Goal: Task Accomplishment & Management: Complete application form

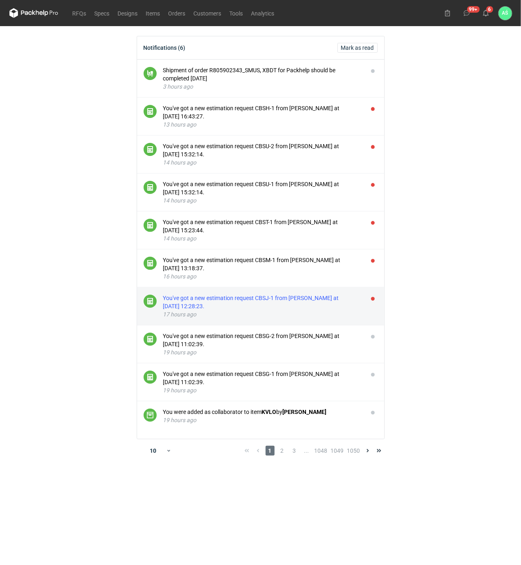
click at [265, 312] on div "17 hours ago" at bounding box center [262, 314] width 198 height 8
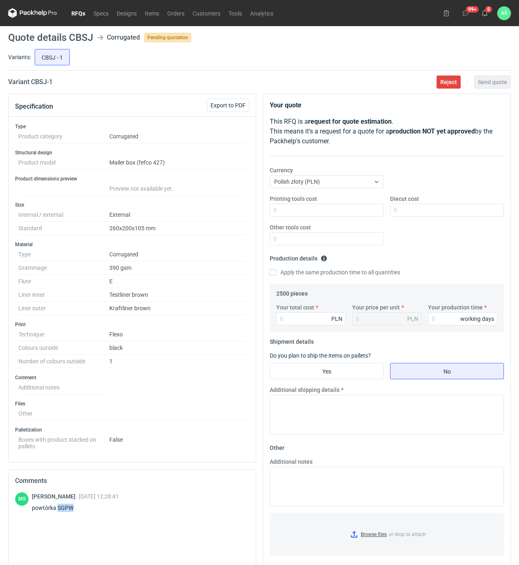
drag, startPoint x: 75, startPoint y: 511, endPoint x: 56, endPoint y: 511, distance: 19.2
click at [56, 511] on div "powtórka SGPW" at bounding box center [75, 507] width 87 height 8
copy div "SGPW"
click at [285, 311] on label "Your total cost" at bounding box center [295, 307] width 38 height 8
click at [285, 312] on input "Your total cost" at bounding box center [310, 318] width 69 height 13
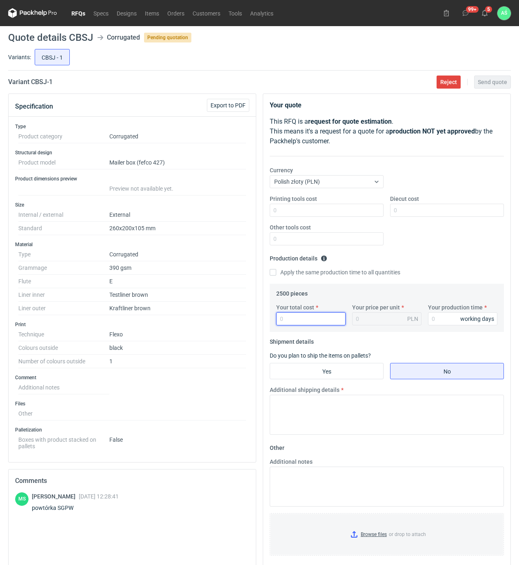
click at [288, 315] on input "Your total cost" at bounding box center [310, 318] width 69 height 13
type input "3400"
type input "1.36"
type input "15"
click at [317, 374] on input "Yes" at bounding box center [326, 371] width 113 height 16
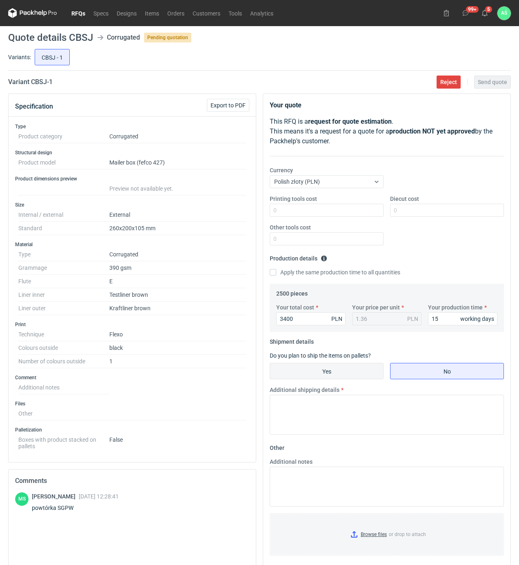
radio input "true"
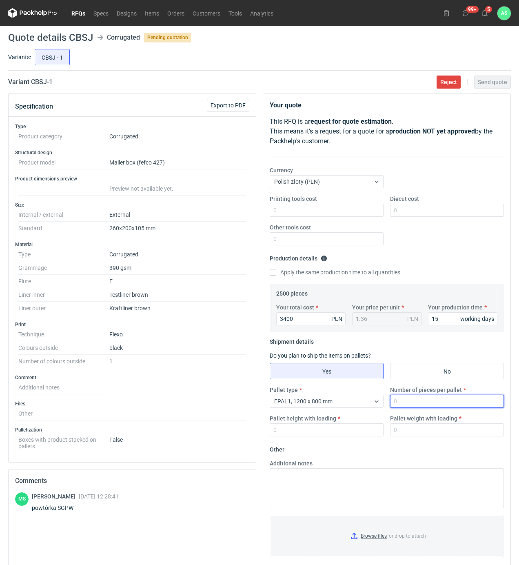
click at [417, 398] on input "Number of pieces per pallet" at bounding box center [447, 400] width 114 height 13
type input "1250"
type input "1800"
click at [458, 320] on div "15 working days" at bounding box center [462, 318] width 69 height 13
click at [439, 323] on input "15" at bounding box center [462, 318] width 69 height 13
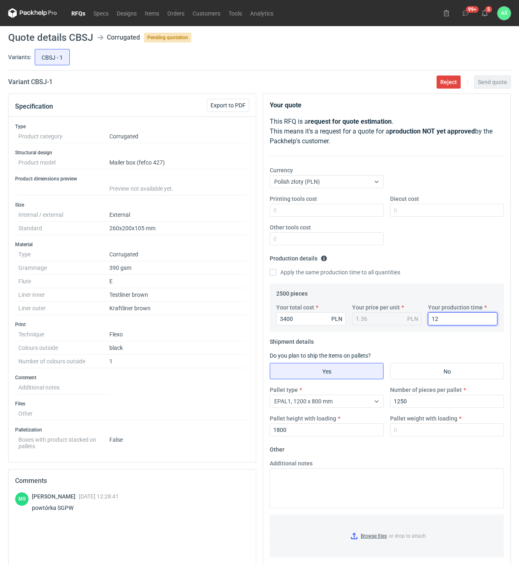
type input "12"
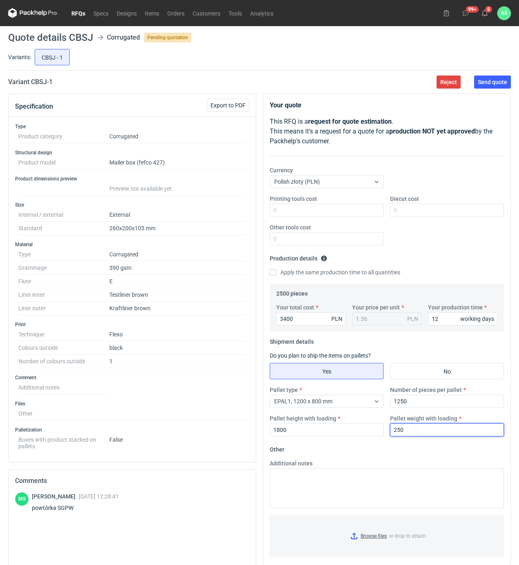
type input "250"
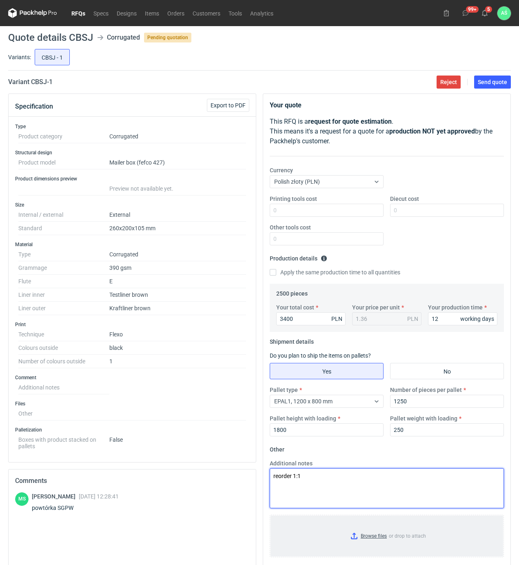
type textarea "reorder 1:1"
click at [373, 539] on input "Browse files or drop to attach" at bounding box center [386, 535] width 233 height 41
click at [501, 81] on span "Send quote" at bounding box center [492, 82] width 29 height 6
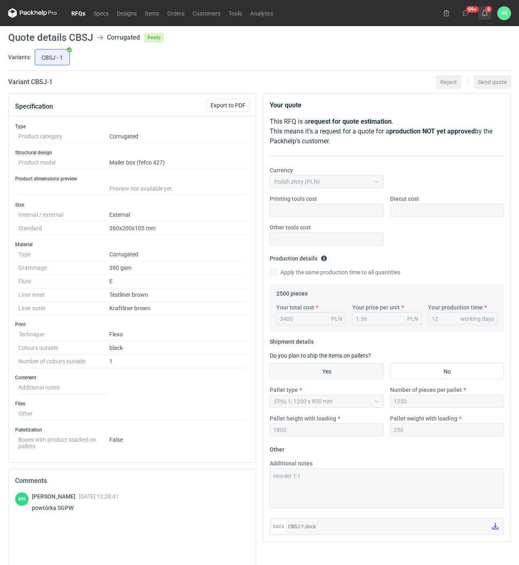
click at [486, 15] on use at bounding box center [485, 13] width 6 height 7
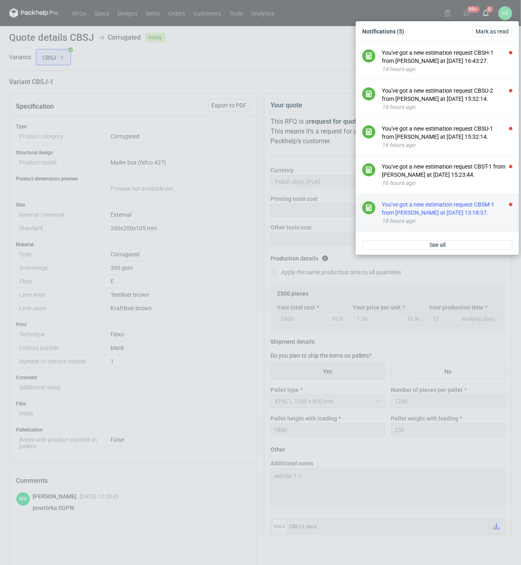
click at [459, 216] on div "You've got a new estimation request CBSM-1 from [PERSON_NAME] at [DATE] 13:18:3…" at bounding box center [447, 208] width 131 height 16
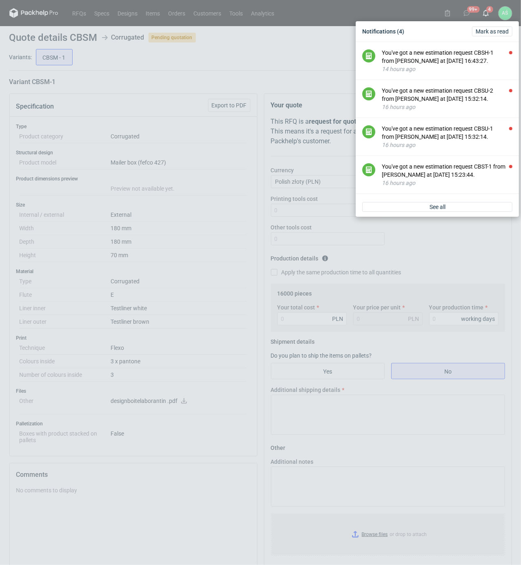
click at [229, 296] on div "Notifications (4) [PERSON_NAME] as read You've got a new estimation request CBS…" at bounding box center [260, 282] width 521 height 565
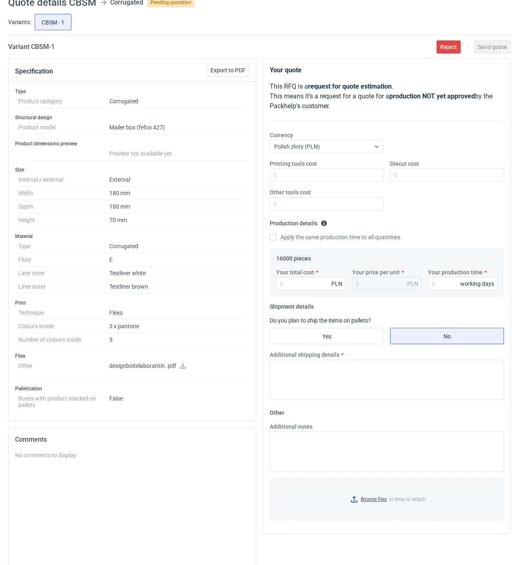
scroll to position [54, 0]
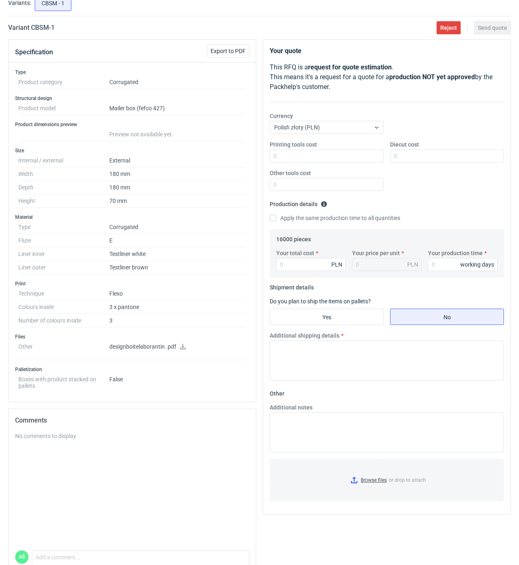
click at [181, 348] on icon at bounding box center [183, 346] width 6 height 6
click at [369, 156] on input "Printing tools cost" at bounding box center [327, 155] width 114 height 13
type input "1300"
type input "1800"
click at [302, 263] on input "Your total cost" at bounding box center [310, 264] width 69 height 13
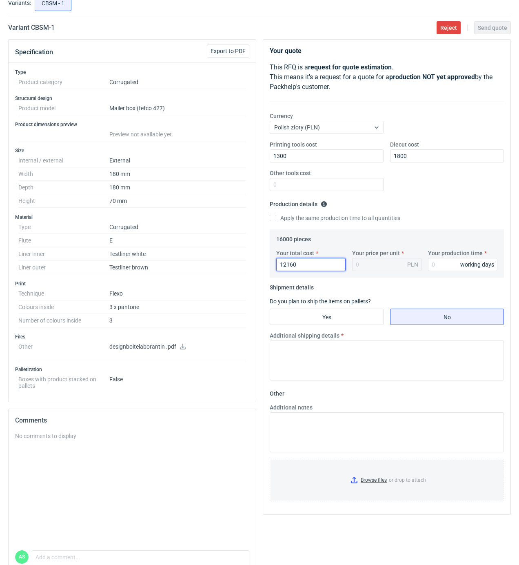
type input "12160"
type input "0.76"
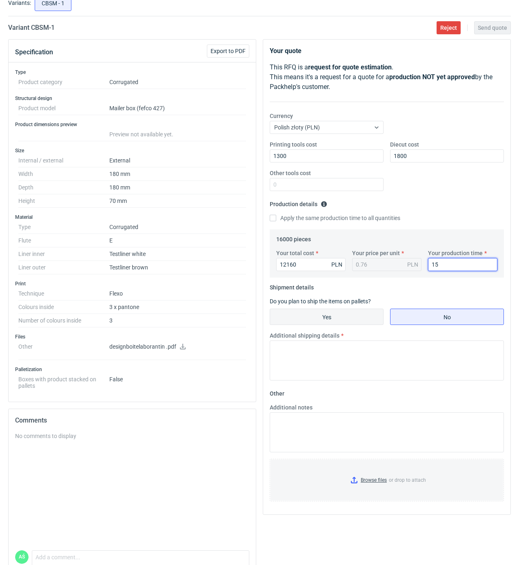
type input "15"
click at [312, 324] on input "Yes" at bounding box center [326, 317] width 113 height 16
radio input "true"
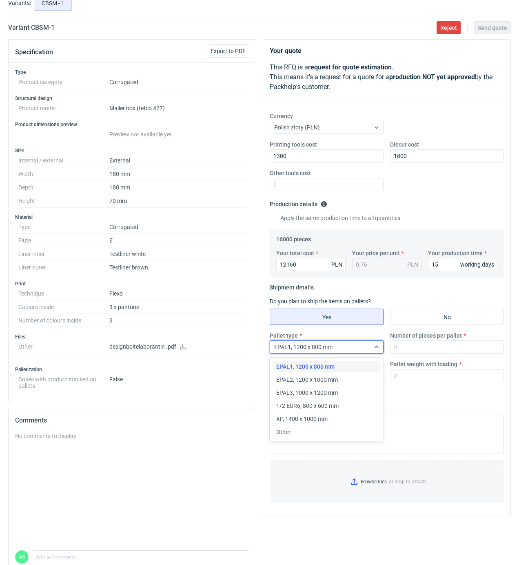
click at [364, 347] on div "EPAL1, 1200 x 800 mm" at bounding box center [320, 346] width 100 height 11
click at [320, 382] on span "EPAL2, 1200 x 1000 mm" at bounding box center [307, 379] width 62 height 8
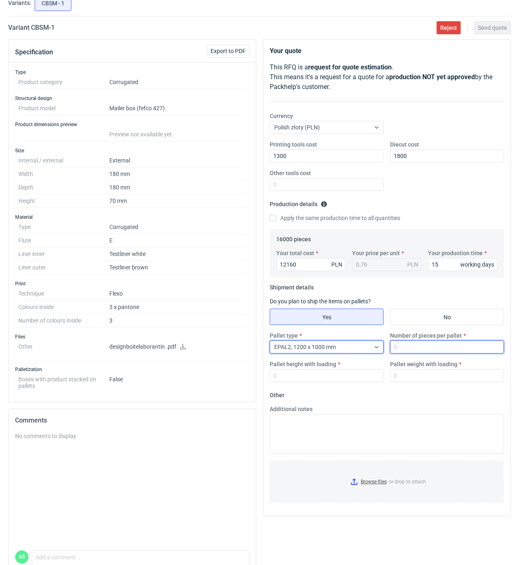
click at [413, 341] on input "Number of pieces per pallet" at bounding box center [447, 346] width 114 height 13
type input "4000"
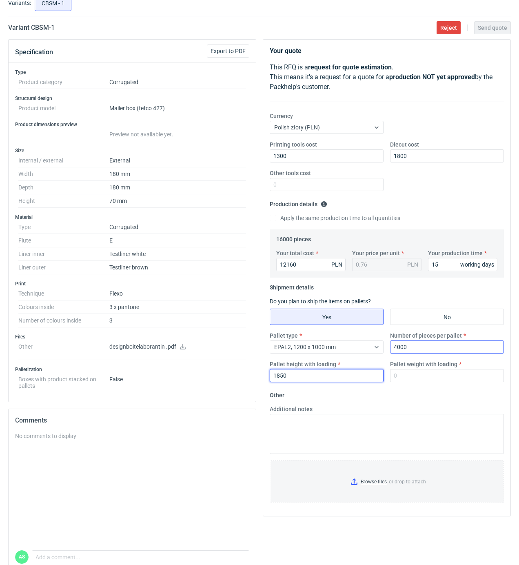
type input "1850"
type input "350"
click at [374, 483] on input "Browse files or drop to attach" at bounding box center [386, 481] width 233 height 41
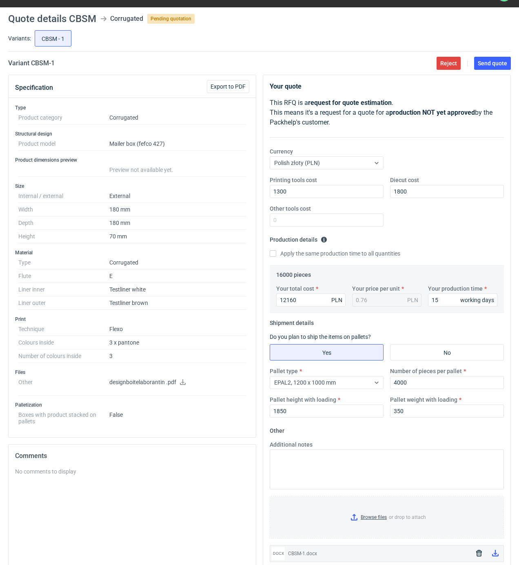
scroll to position [0, 0]
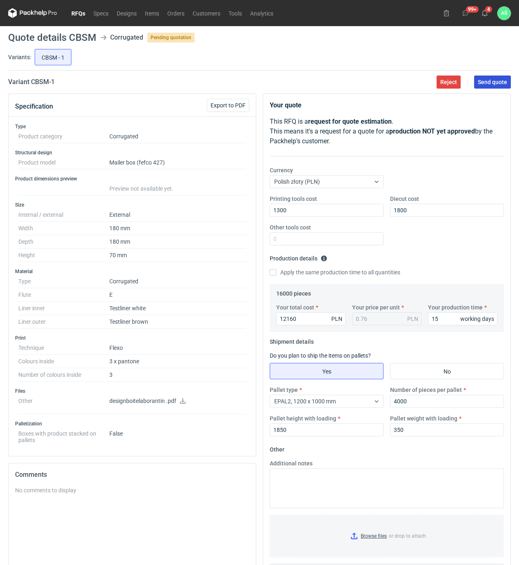
click at [478, 83] on span "Send quote" at bounding box center [492, 82] width 29 height 6
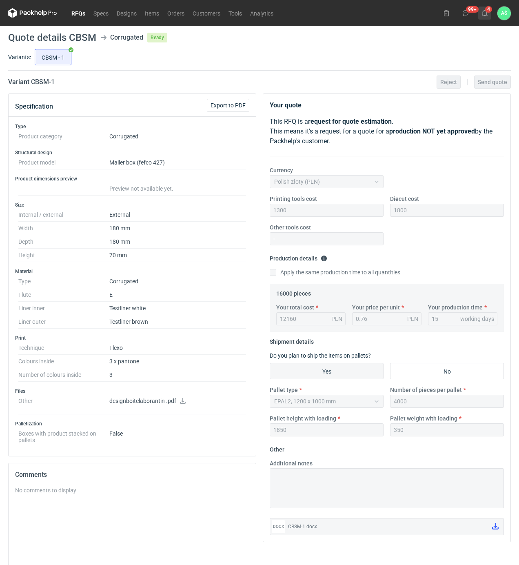
click at [487, 11] on icon at bounding box center [484, 13] width 7 height 7
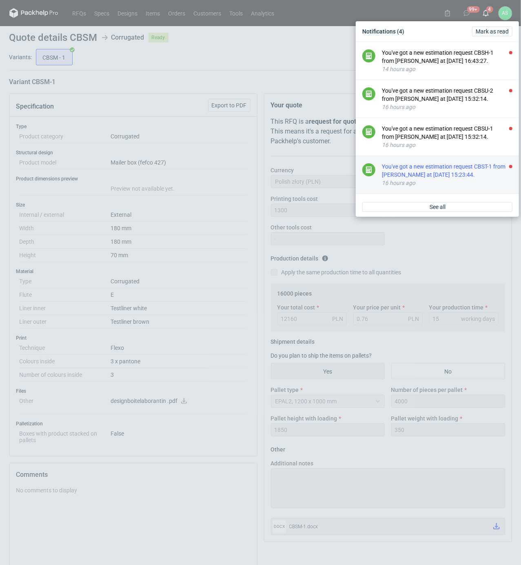
click at [464, 175] on div "You've got a new estimation request CBST-1 from [PERSON_NAME] at [DATE] 15:23:4…" at bounding box center [447, 170] width 131 height 16
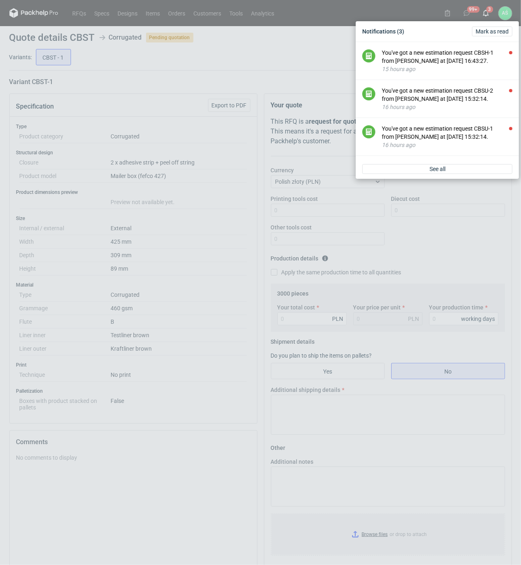
click at [228, 271] on div "Notifications (3) [PERSON_NAME] as read You've got a new estimation request CBS…" at bounding box center [260, 282] width 521 height 565
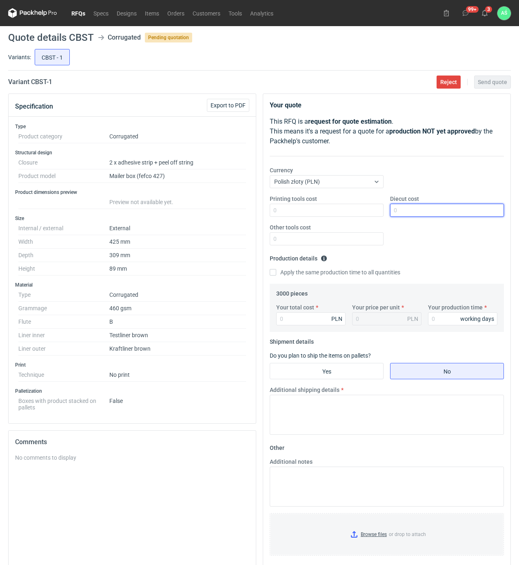
click at [409, 213] on input "Diecut cost" at bounding box center [447, 210] width 114 height 13
type input "1000"
type input "6150"
type input "2.05"
type input "15"
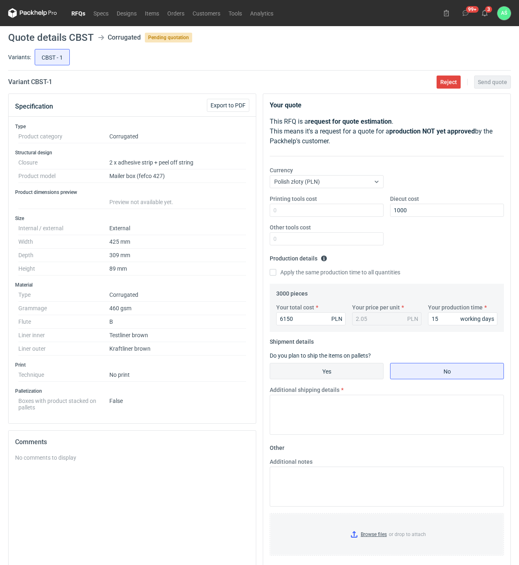
click at [351, 370] on input "Yes" at bounding box center [326, 371] width 113 height 16
radio input "true"
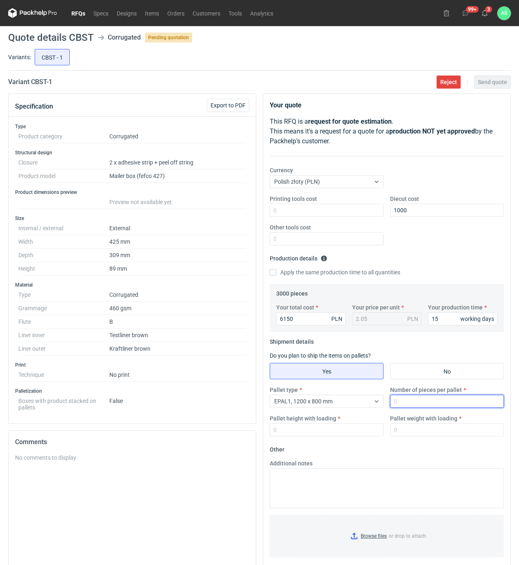
click at [401, 405] on input "Number of pieces per pallet" at bounding box center [447, 400] width 114 height 13
type input "500"
type input "1900"
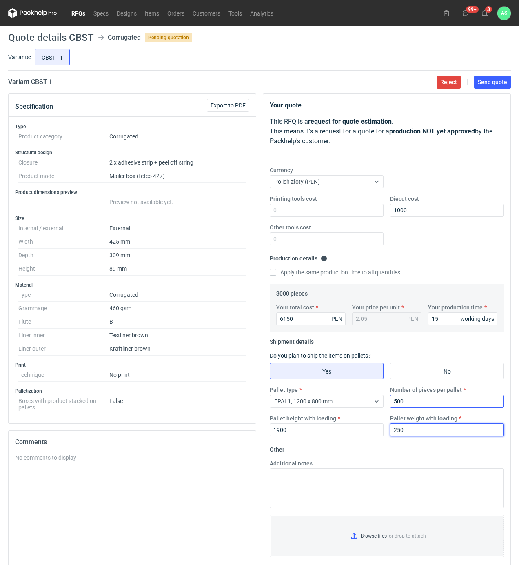
type input "250"
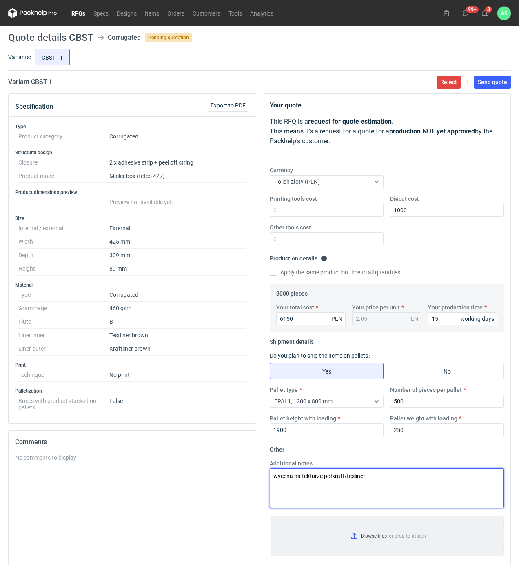
type textarea "wycena na tekturze półkraft/tesliner"
click at [364, 538] on input "Browse files or drop to attach" at bounding box center [386, 535] width 233 height 41
click at [499, 85] on span "Send quote" at bounding box center [492, 82] width 29 height 6
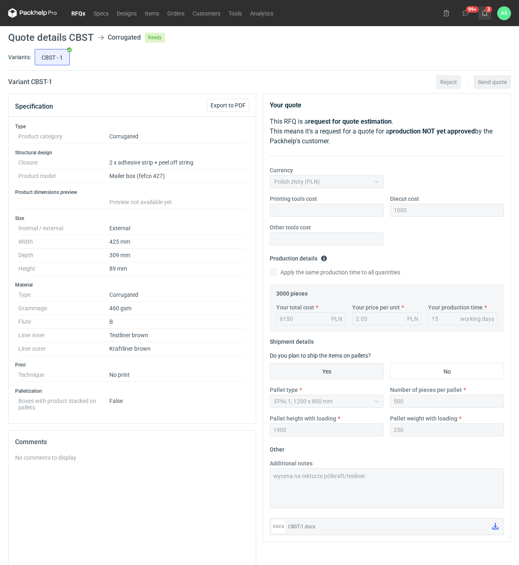
click at [487, 9] on button "3" at bounding box center [484, 13] width 13 height 13
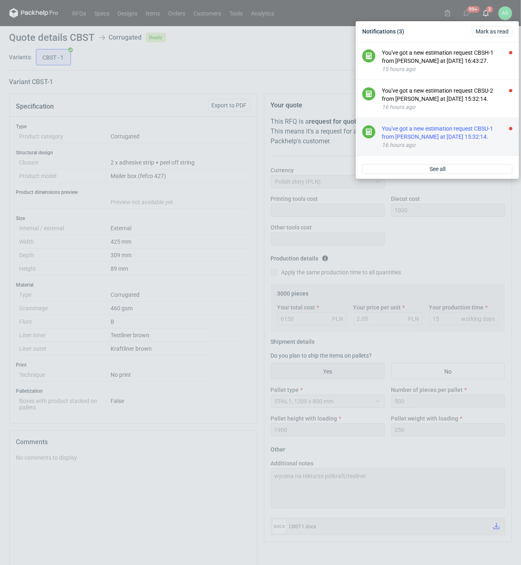
click at [482, 130] on div "You've got a new estimation request CBSU-1 from [PERSON_NAME] at [DATE] 15:32:1…" at bounding box center [447, 132] width 131 height 16
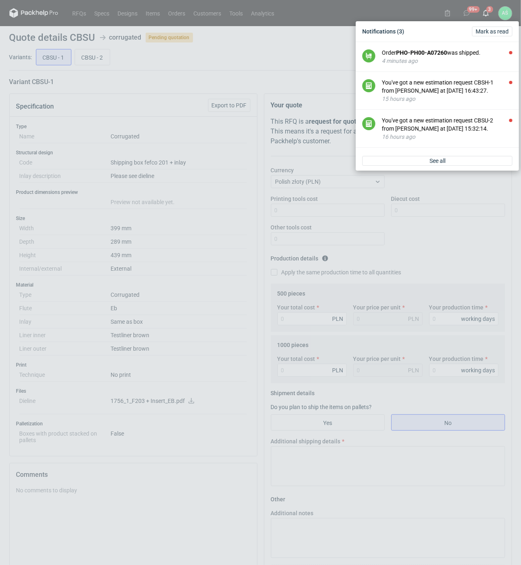
click at [159, 116] on div "Notifications (3) [PERSON_NAME] as read Order PHO-PH00-A07260 was shipped. 4 mi…" at bounding box center [260, 282] width 521 height 565
